Goal: Task Accomplishment & Management: Manage account settings

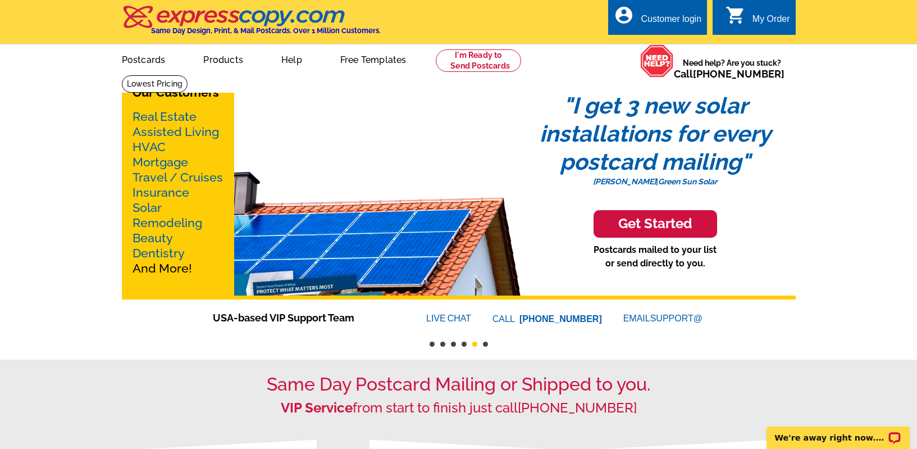
click at [663, 19] on div "Customer login" at bounding box center [671, 22] width 61 height 16
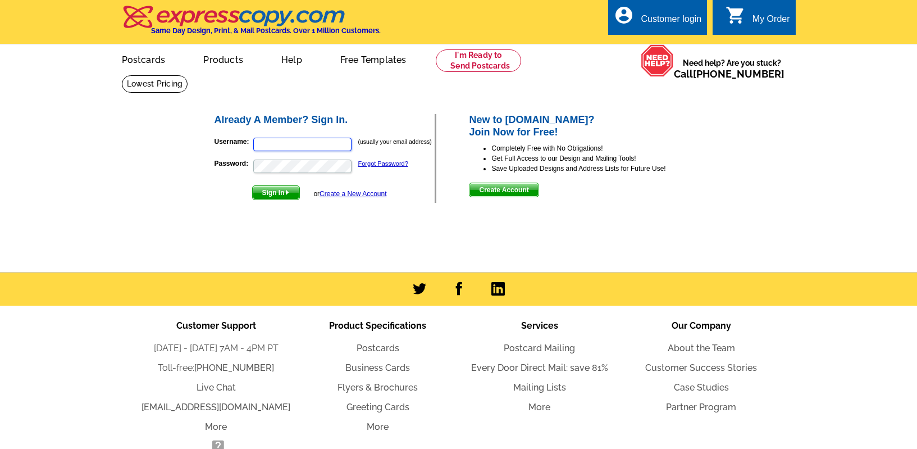
click at [318, 147] on input "Username:" at bounding box center [302, 144] width 98 height 13
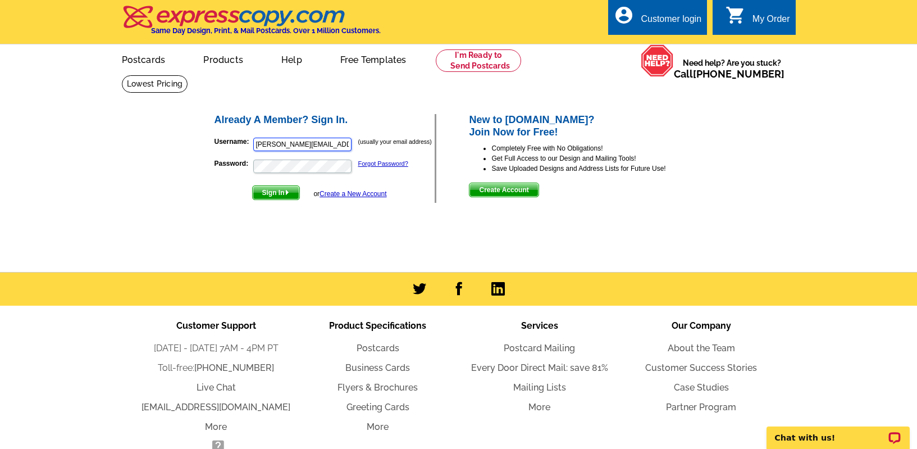
type input "jennifer@rewinterpark.com"
click at [252, 185] on button "Sign In" at bounding box center [276, 192] width 48 height 15
